Goal: Transaction & Acquisition: Register for event/course

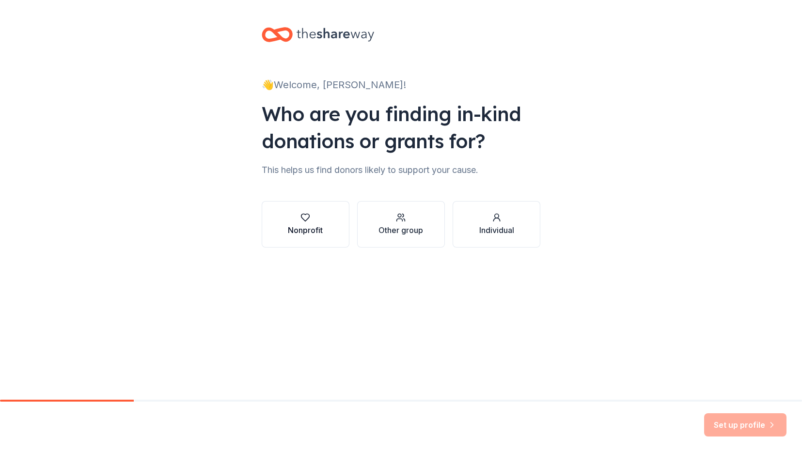
click at [305, 226] on div "Nonprofit" at bounding box center [305, 230] width 35 height 12
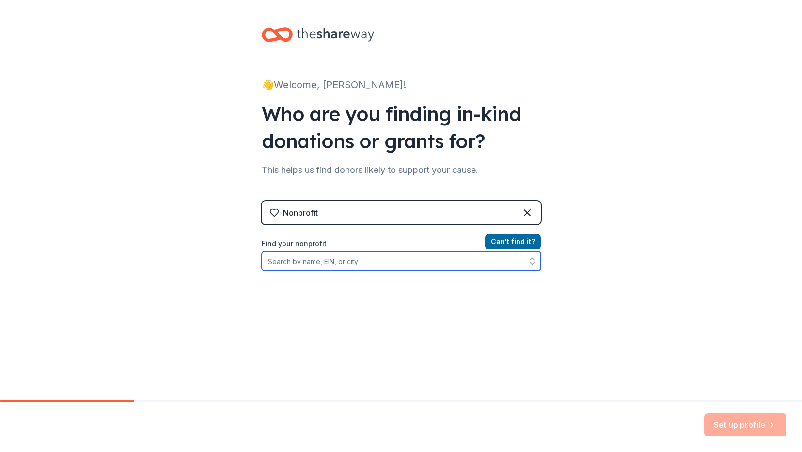
click at [371, 259] on input "Find your nonprofit" at bounding box center [401, 261] width 279 height 19
type input "sixth street community"
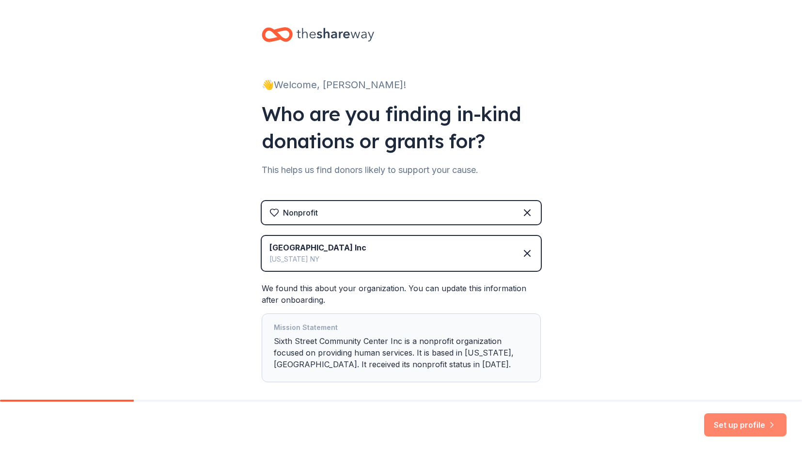
click at [722, 425] on button "Set up profile" at bounding box center [746, 425] width 82 height 23
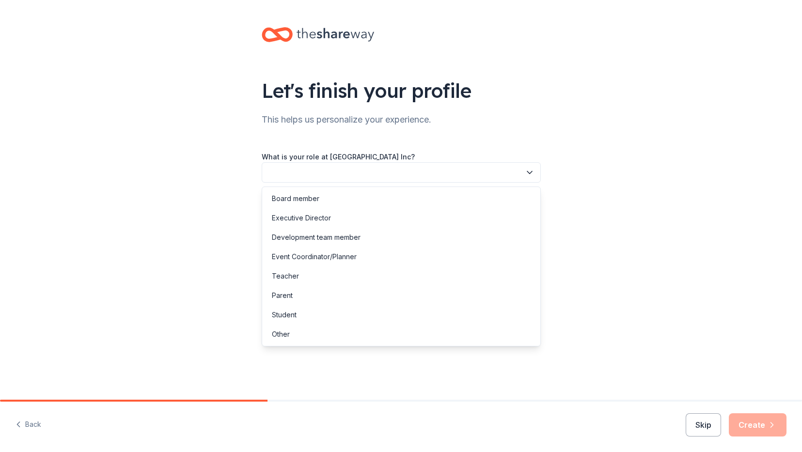
click at [434, 169] on button "button" at bounding box center [401, 172] width 279 height 20
click at [322, 235] on div "Development team member" at bounding box center [316, 238] width 89 height 12
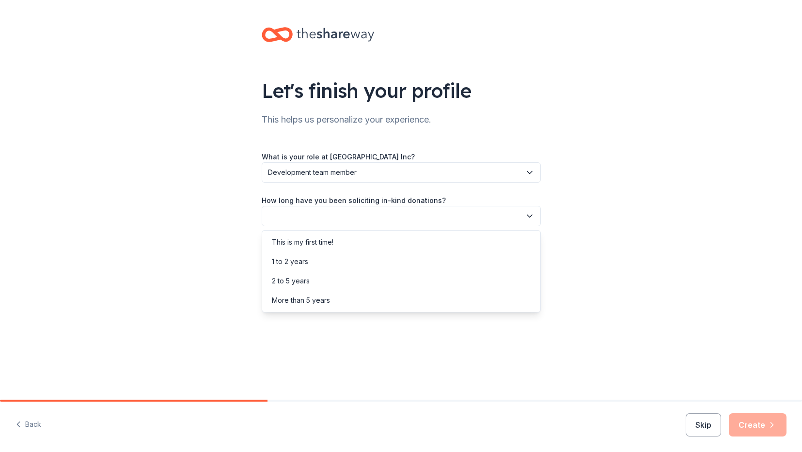
click at [324, 214] on button "button" at bounding box center [401, 216] width 279 height 20
click at [300, 267] on div "1 to 2 years" at bounding box center [290, 262] width 36 height 12
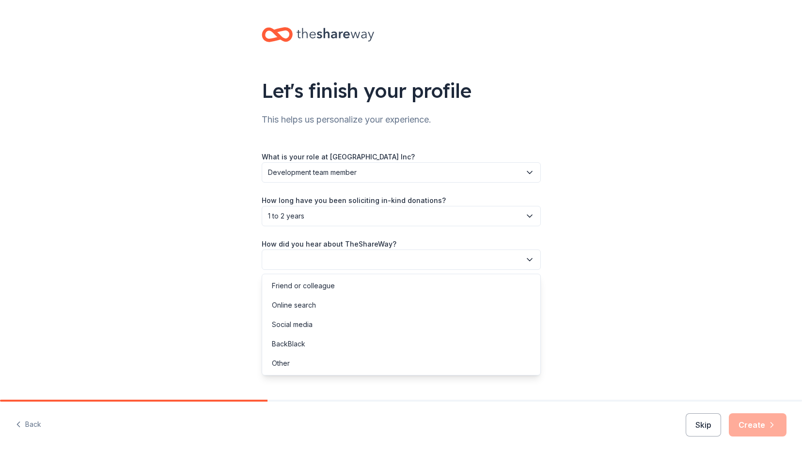
click at [311, 261] on button "button" at bounding box center [401, 260] width 279 height 20
click at [304, 305] on div "Online search" at bounding box center [294, 306] width 44 height 12
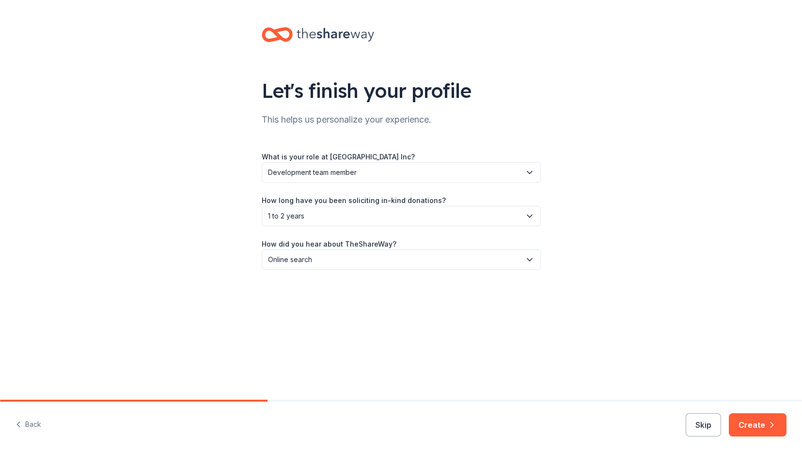
click at [764, 424] on button "Create" at bounding box center [758, 425] width 58 height 23
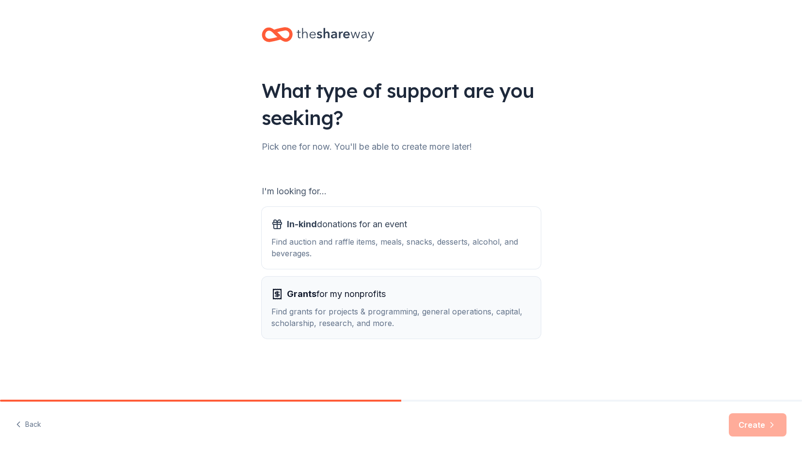
click at [368, 294] on span "Grants for my nonprofits" at bounding box center [336, 295] width 99 height 16
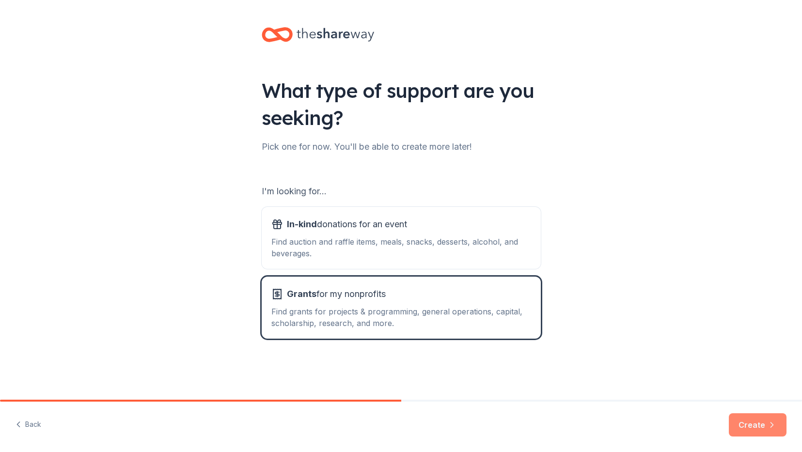
click at [758, 425] on button "Create" at bounding box center [758, 425] width 58 height 23
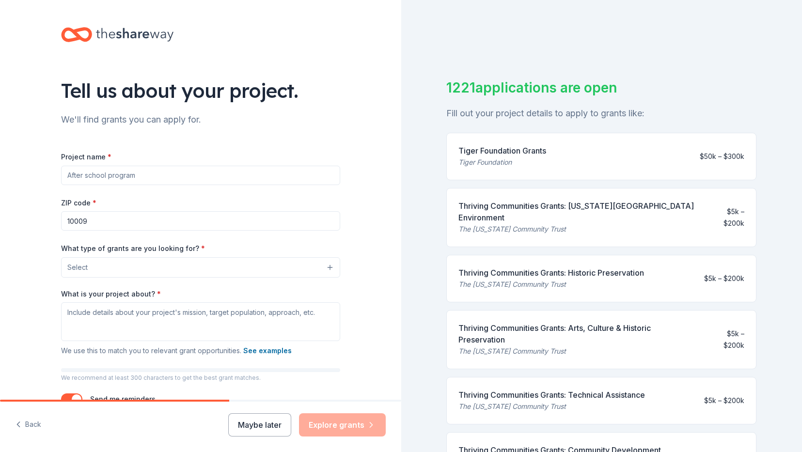
drag, startPoint x: 154, startPoint y: 171, endPoint x: 80, endPoint y: 173, distance: 73.7
click at [80, 173] on input "Project name *" at bounding box center [200, 175] width 279 height 19
type input "Teen Climate Action Program"
click at [91, 224] on input "10009" at bounding box center [200, 220] width 279 height 19
click at [124, 268] on button "Select" at bounding box center [200, 267] width 279 height 20
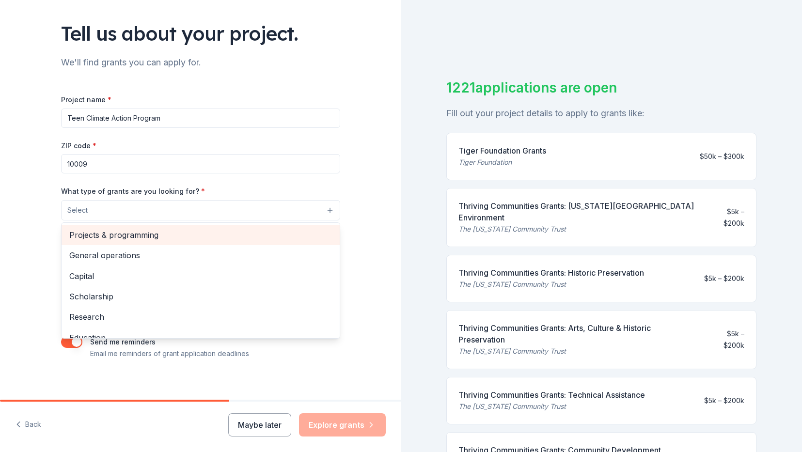
click at [128, 237] on span "Projects & programming" at bounding box center [200, 235] width 263 height 13
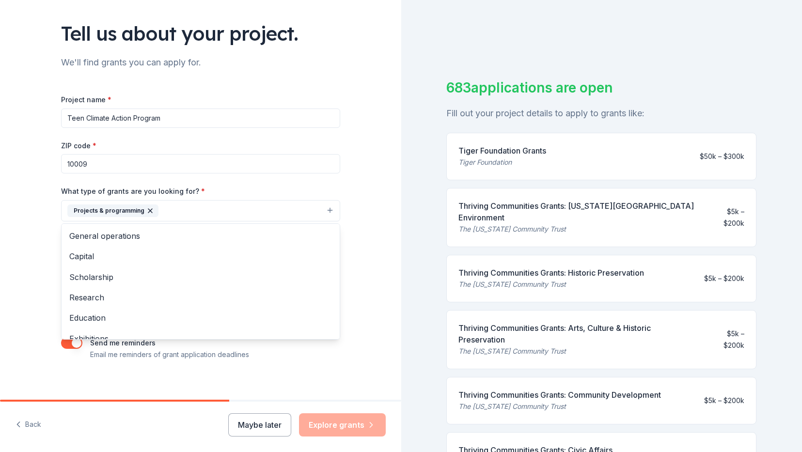
click at [26, 242] on div "Tell us about your project. We'll find grants you can apply for. Project name *…" at bounding box center [200, 175] width 401 height 465
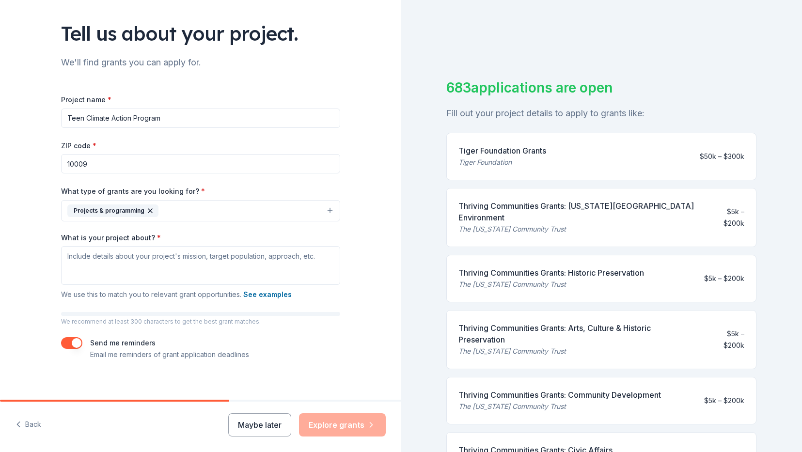
click at [172, 210] on button "Projects & programming" at bounding box center [200, 210] width 279 height 21
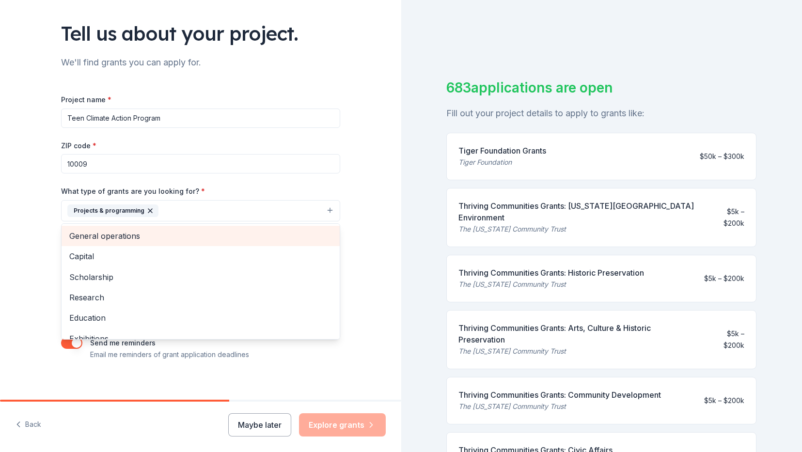
click at [126, 239] on span "General operations" at bounding box center [200, 236] width 263 height 13
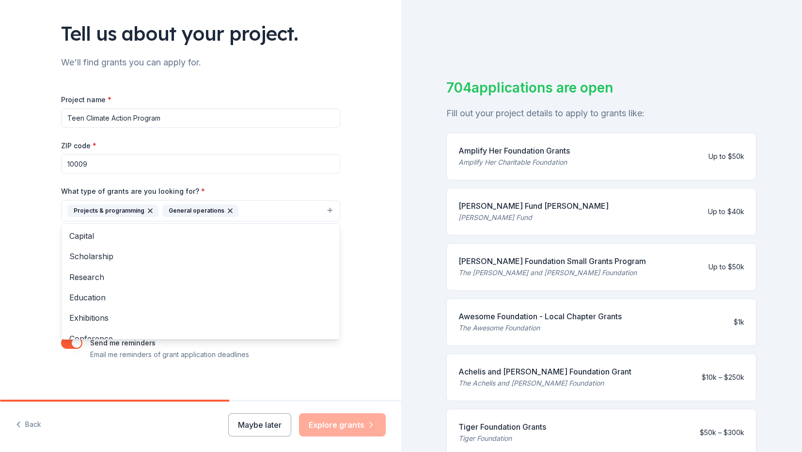
click at [32, 261] on div "Tell us about your project. We'll find grants you can apply for. Project name *…" at bounding box center [200, 175] width 401 height 465
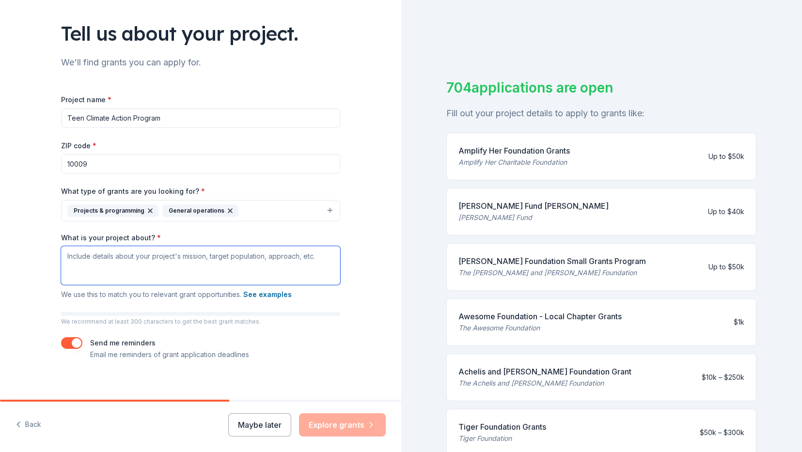
click at [128, 262] on textarea "What is your project about? *" at bounding box center [200, 265] width 279 height 39
type textarea "The"
